Goal: Information Seeking & Learning: Learn about a topic

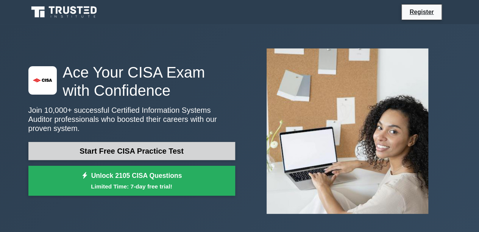
click at [140, 147] on link "Start Free CISA Practice Test" at bounding box center [131, 151] width 207 height 18
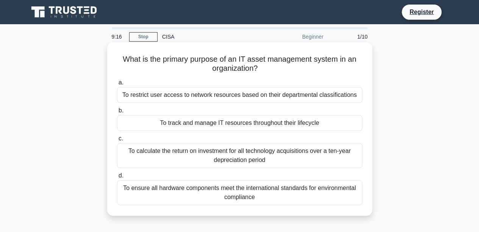
click at [178, 122] on div "To track and manage IT resources throughout their lifecycle" at bounding box center [240, 123] width 246 height 16
click at [117, 113] on input "b. To track and manage IT resources throughout their lifecycle" at bounding box center [117, 110] width 0 height 5
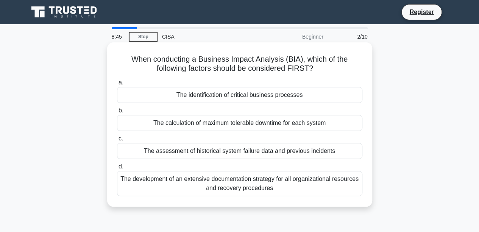
click at [219, 95] on div "The identification of critical business processes" at bounding box center [240, 95] width 246 height 16
click at [117, 85] on input "a. The identification of critical business processes" at bounding box center [117, 82] width 0 height 5
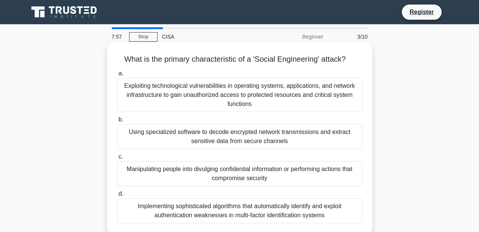
click at [223, 93] on div "Exploiting technological vulnerabilities in operating systems, applications, an…" at bounding box center [240, 95] width 246 height 34
click at [117, 76] on input "a. Exploiting technological vulnerabilities in operating systems, applications,…" at bounding box center [117, 73] width 0 height 5
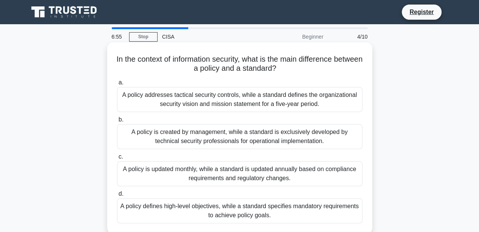
click at [202, 139] on div "A policy is created by management, while a standard is exclusively developed by…" at bounding box center [240, 136] width 246 height 25
click at [117, 122] on input "b. A policy is created by management, while a standard is exclusively developed…" at bounding box center [117, 119] width 0 height 5
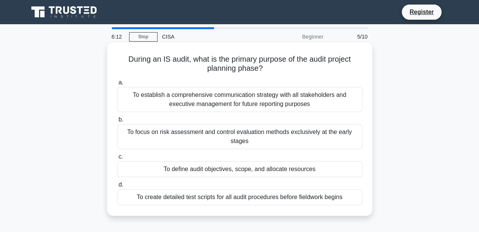
click at [254, 136] on div "To focus on risk assessment and control evaluation methods exclusively at the e…" at bounding box center [240, 136] width 246 height 25
click at [117, 122] on input "b. To focus on risk assessment and control evaluation methods exclusively at th…" at bounding box center [117, 119] width 0 height 5
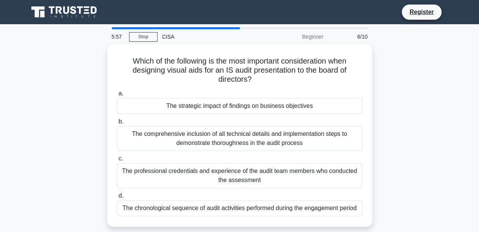
click at [254, 136] on div "The comprehensive inclusion of all technical details and implementation steps t…" at bounding box center [240, 138] width 246 height 25
click at [117, 124] on input "b. The comprehensive inclusion of all technical details and implementation step…" at bounding box center [117, 121] width 0 height 5
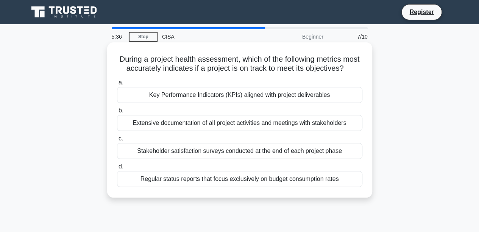
click at [233, 103] on div "Key Performance Indicators (KPIs) aligned with project deliverables" at bounding box center [240, 95] width 246 height 16
click at [117, 85] on input "a. Key Performance Indicators (KPIs) aligned with project deliverables" at bounding box center [117, 82] width 0 height 5
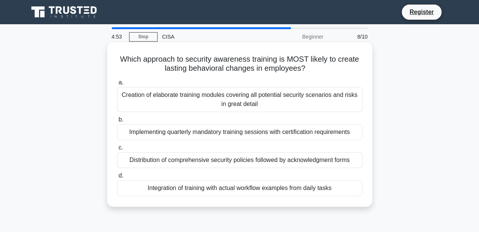
click at [215, 100] on div "Creation of elaborate training modules covering all potential security scenario…" at bounding box center [240, 99] width 246 height 25
click at [117, 85] on input "a. Creation of elaborate training modules covering all potential security scena…" at bounding box center [117, 82] width 0 height 5
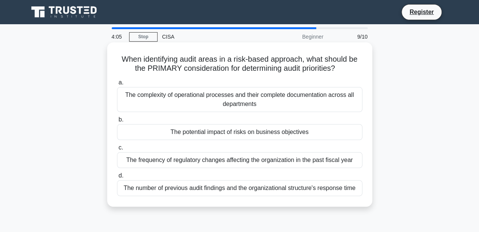
click at [216, 163] on div "The frequency of regulatory changes affecting the organization in the past fisc…" at bounding box center [240, 160] width 246 height 16
click at [117, 150] on input "c. The frequency of regulatory changes affecting the organization in the past f…" at bounding box center [117, 148] width 0 height 5
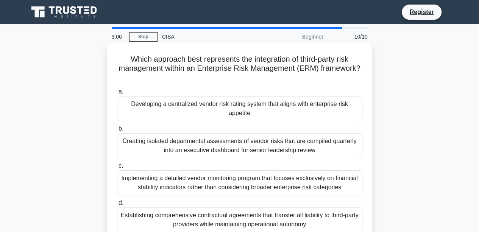
click at [184, 183] on div "Implementing a detailed vendor monitoring program that focuses exclusively on f…" at bounding box center [240, 183] width 246 height 25
click at [117, 169] on input "c. Implementing a detailed vendor monitoring program that focuses exclusively o…" at bounding box center [117, 166] width 0 height 5
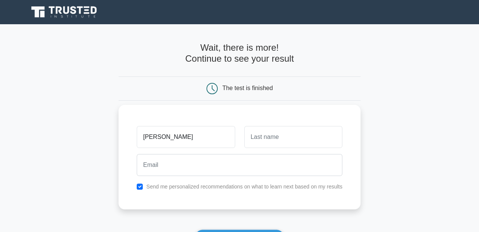
type input "[PERSON_NAME]"
click at [265, 137] on input "text" at bounding box center [293, 137] width 98 height 22
type input "[PERSON_NAME]"
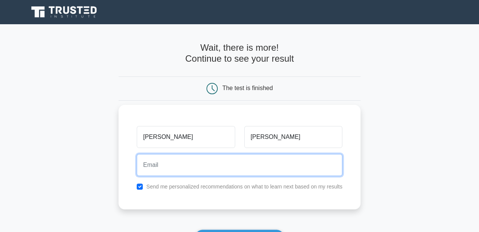
click at [182, 163] on input "email" at bounding box center [240, 165] width 206 height 22
type input "[EMAIL_ADDRESS][DOMAIN_NAME]"
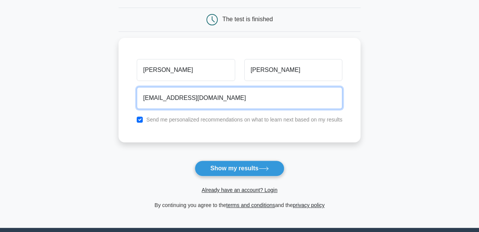
scroll to position [76, 0]
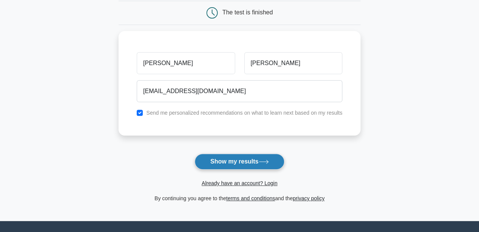
click at [229, 161] on button "Show my results" at bounding box center [239, 162] width 89 height 16
